Goal: Task Accomplishment & Management: Use online tool/utility

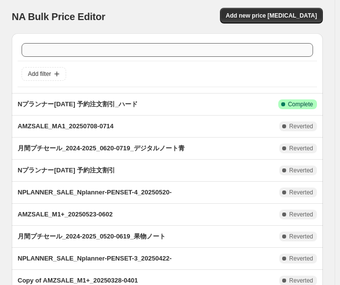
scroll to position [49, 0]
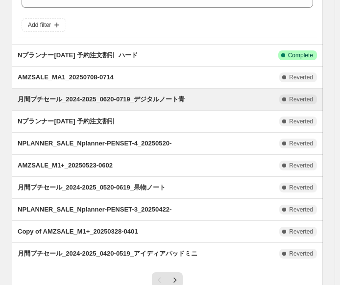
click at [0, 0] on div "This job ran on [DATE]. This job was reverted on [DATE]." at bounding box center [0, 0] width 0 height 0
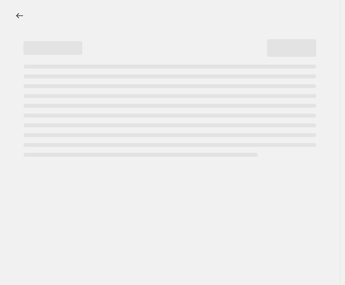
select select "bcap"
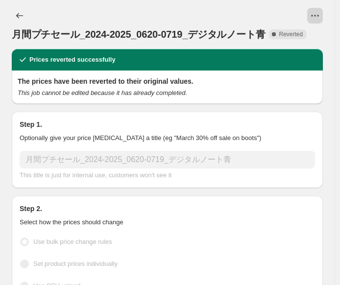
click at [300, 12] on icon "View actions for 月間プチセール_2024-2025_0620-0719_デジタルノート青" at bounding box center [315, 16] width 10 height 10
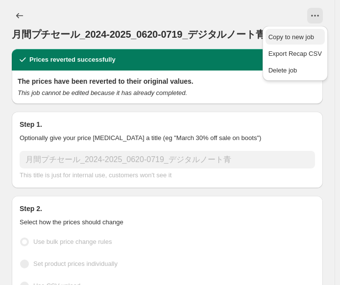
click at [297, 39] on span "Copy to new job" at bounding box center [291, 36] width 46 height 7
select select "bcap"
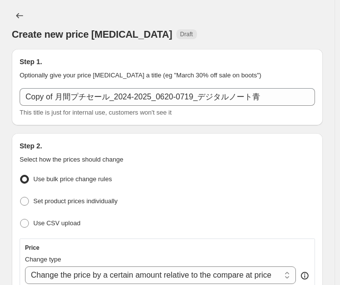
click at [190, 0] on div "Create new price [MEDICAL_DATA]. This page is ready Create new price [MEDICAL_D…" at bounding box center [167, 24] width 311 height 49
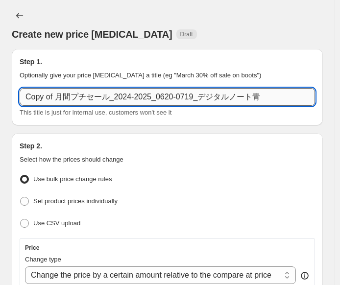
click at [114, 88] on input "Copy of 月間プチセール_2024-2025_0620-0719_デジタルノート青" at bounding box center [167, 97] width 295 height 18
click at [200, 88] on input "Copy of 月間プチセール_2025-2026_0822-09719_デジタルノート青" at bounding box center [167, 97] width 295 height 18
click at [188, 88] on input "Copy of 月間プチセール_2025-2026_0822-09719_デジタルノート青" at bounding box center [167, 97] width 295 height 18
drag, startPoint x: 193, startPoint y: 85, endPoint x: 257, endPoint y: 83, distance: 63.7
click at [257, 88] on input "Copy of 月間プチセール_2025-2026_0822-0919_デジタルノート青" at bounding box center [167, 97] width 295 height 18
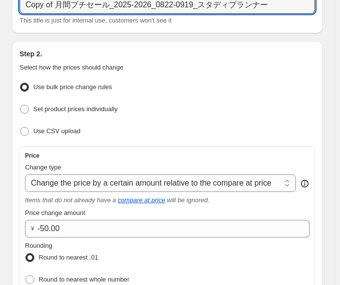
scroll to position [98, 0]
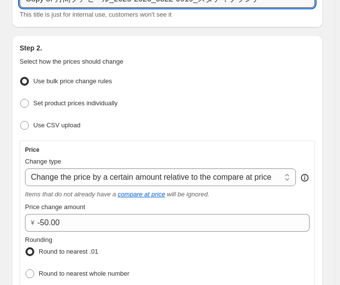
type input "Copy of 月間プチセール_2025-2026_0822-0919_スタディプランナー"
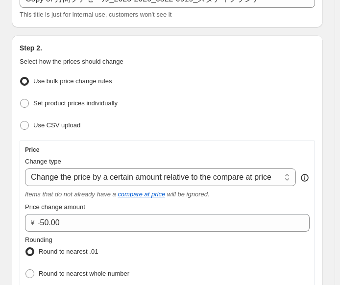
click at [227, 43] on div "Step 2. Select how the prices should change" at bounding box center [167, 55] width 295 height 24
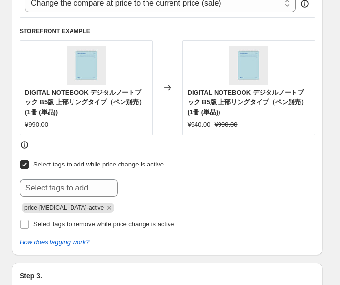
scroll to position [490, 0]
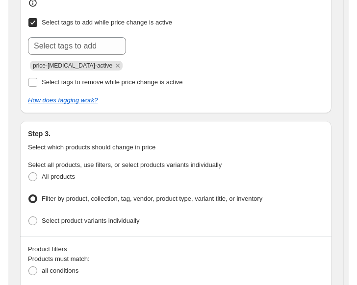
scroll to position [637, 0]
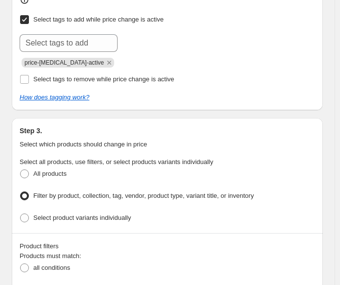
click at [193, 93] on div "How does tagging work?" at bounding box center [167, 98] width 295 height 10
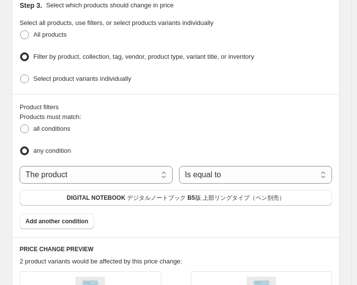
scroll to position [784, 0]
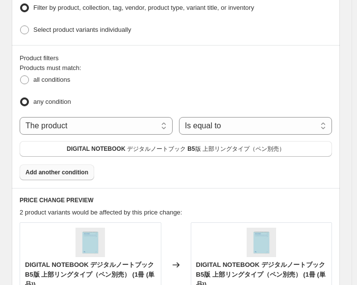
click at [53, 168] on span "Add another condition" at bounding box center [56, 172] width 63 height 8
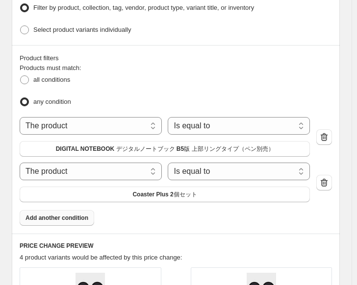
click at [160, 63] on fieldset "Products must match: all conditions any condition" at bounding box center [176, 86] width 312 height 46
click at [147, 117] on select "The product The product's collection The product's tag The product's vendor The…" at bounding box center [91, 126] width 142 height 18
click at [139, 145] on span "DIGITAL NOTEBOOK デジタルノートブック B5版 上部リングタイプ（ペン別売）" at bounding box center [165, 149] width 218 height 8
click at [300, 178] on icon "button" at bounding box center [323, 182] width 7 height 8
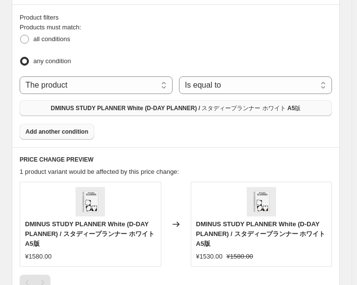
scroll to position [882, 0]
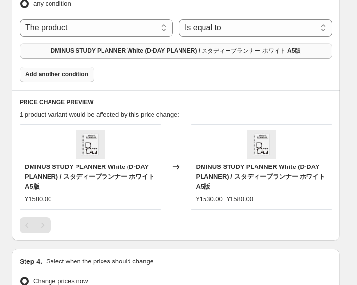
click at [175, 217] on div at bounding box center [176, 225] width 312 height 16
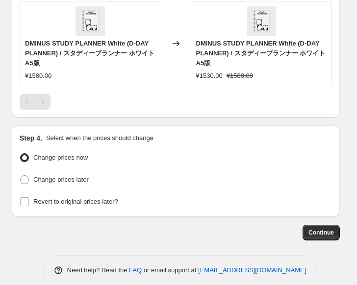
scroll to position [1011, 0]
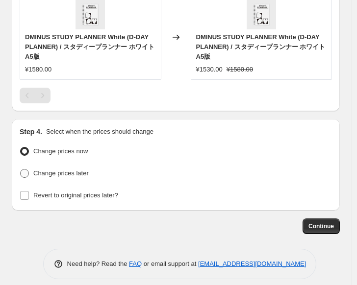
click at [25, 169] on span at bounding box center [24, 173] width 9 height 9
click at [21, 169] on input "Change prices later" at bounding box center [20, 169] width 0 height 0
radio input "true"
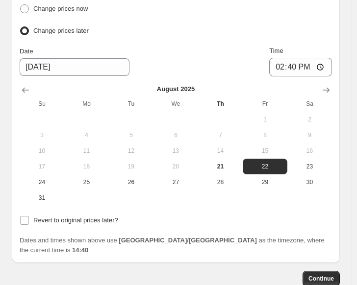
scroll to position [1158, 0]
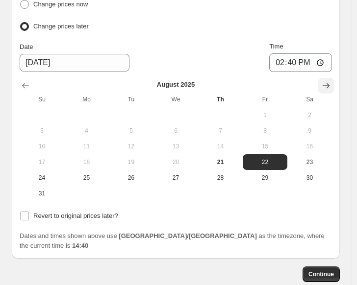
click at [300, 81] on icon "Show next month, September 2025" at bounding box center [326, 86] width 10 height 10
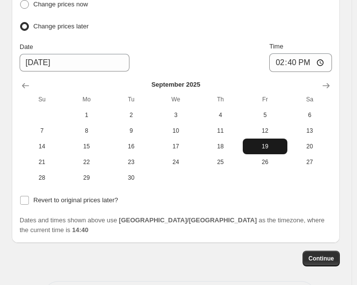
click at [272, 143] on span "19" at bounding box center [264, 147] width 37 height 8
type input "[DATE]"
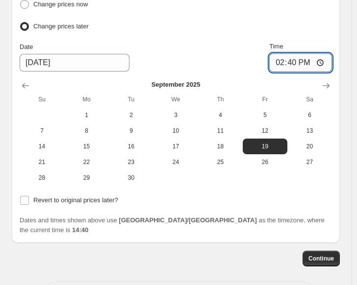
click at [300, 53] on input "14:40" at bounding box center [300, 62] width 63 height 19
type input "23:59"
click at [226, 20] on div "Change prices later" at bounding box center [176, 27] width 312 height 14
click at [194, 251] on div "Continue" at bounding box center [176, 259] width 328 height 16
click at [24, 196] on input "Revert to original prices later?" at bounding box center [24, 200] width 9 height 9
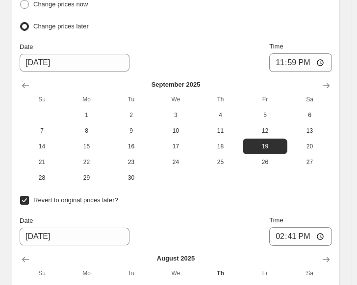
click at [23, 196] on input "Revert to original prices later?" at bounding box center [24, 200] width 9 height 9
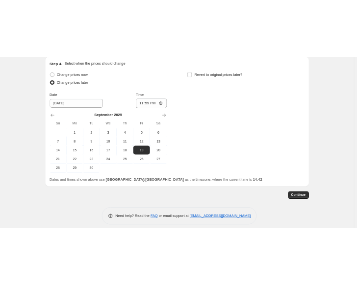
scroll to position [801, 0]
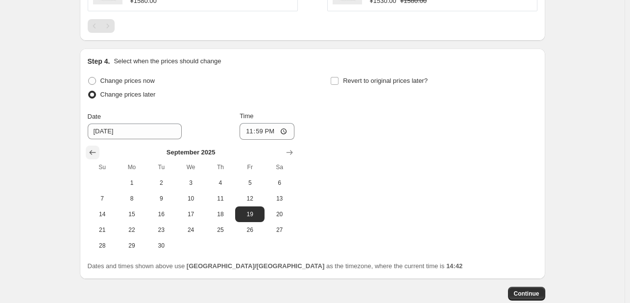
click at [94, 150] on icon "Show previous month, August 2025" at bounding box center [92, 152] width 6 height 5
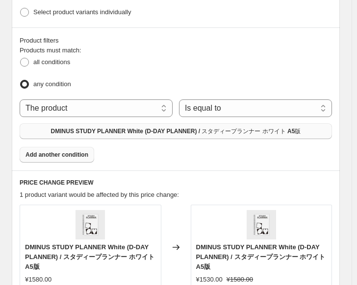
click at [198, 46] on fieldset "Products must match: all conditions any condition" at bounding box center [176, 69] width 312 height 46
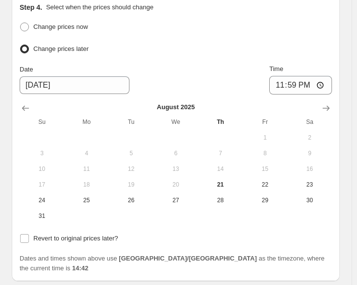
scroll to position [1050, 0]
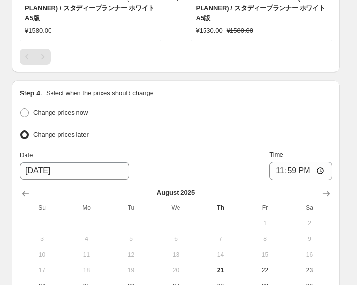
click at [208, 91] on div "Step 4. Select when the prices should change Change prices now Change prices la…" at bounding box center [176, 223] width 312 height 271
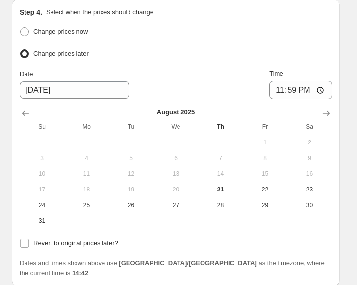
scroll to position [1197, 0]
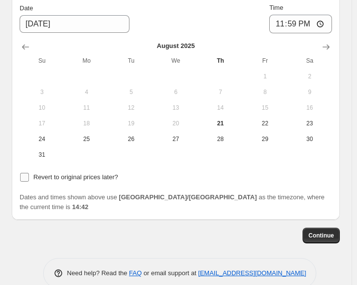
click at [22, 173] on input "Revert to original prices later?" at bounding box center [24, 177] width 9 height 9
checkbox input "true"
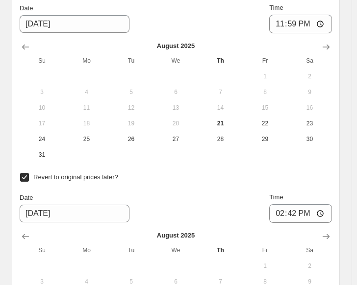
scroll to position [1099, 0]
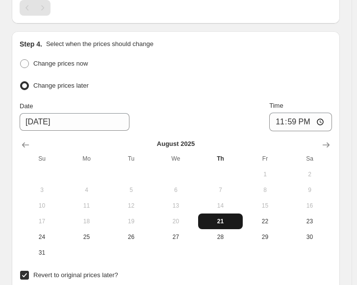
click at [226, 217] on span "21" at bounding box center [220, 221] width 37 height 8
type input "[DATE]"
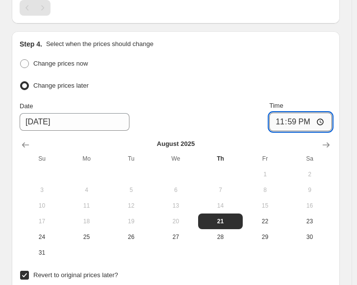
click at [300, 113] on input "23:59" at bounding box center [300, 122] width 63 height 19
type input "14:43"
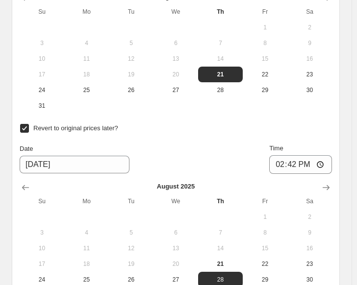
scroll to position [1295, 0]
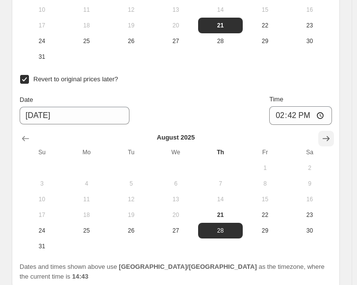
click at [300, 134] on icon "Show next month, September 2025" at bounding box center [326, 139] width 10 height 10
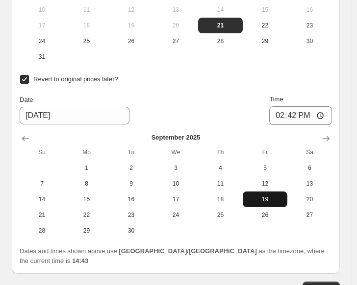
click at [269, 195] on span "19" at bounding box center [264, 199] width 37 height 8
type input "[DATE]"
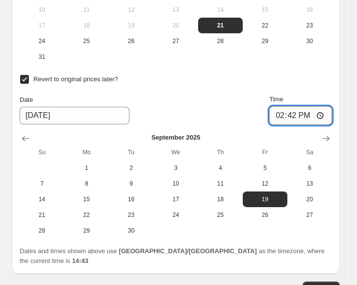
click at [300, 106] on input "14:42" at bounding box center [300, 115] width 63 height 19
click at [298, 108] on input "14:42" at bounding box center [300, 115] width 63 height 19
type input "23:59"
click at [219, 73] on div "Revert to original prices later?" at bounding box center [176, 79] width 312 height 14
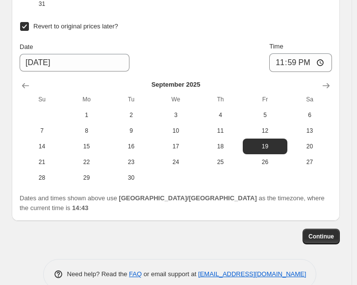
scroll to position [1348, 0]
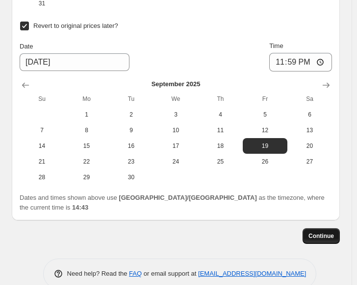
click at [300, 232] on span "Continue" at bounding box center [320, 236] width 25 height 8
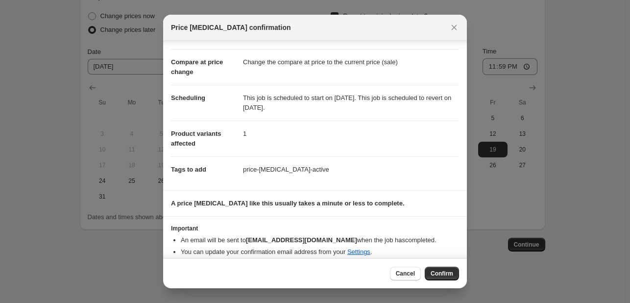
scroll to position [52, 0]
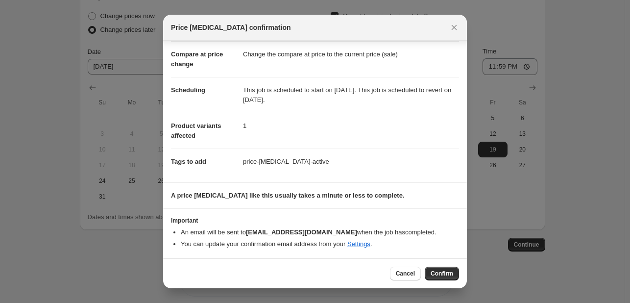
click at [300, 275] on span "Confirm" at bounding box center [442, 273] width 23 height 8
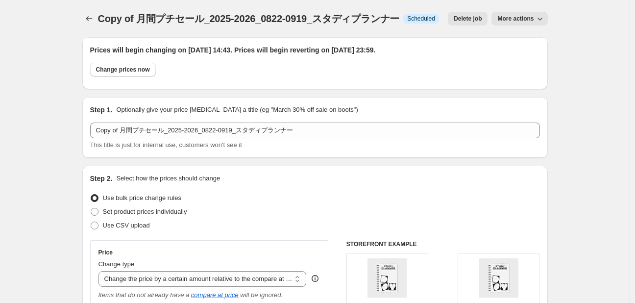
select select "bcap"
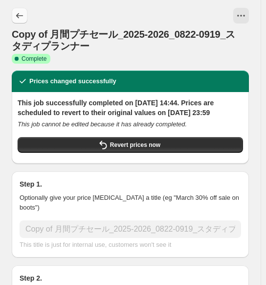
click at [23, 14] on icon "Price change jobs" at bounding box center [20, 16] width 10 height 10
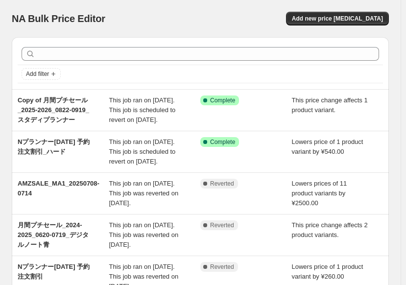
click at [259, 3] on div "NA Bulk Price Editor. This page is ready NA Bulk Price Editor Add new price [ME…" at bounding box center [200, 18] width 377 height 37
